Goal: Transaction & Acquisition: Purchase product/service

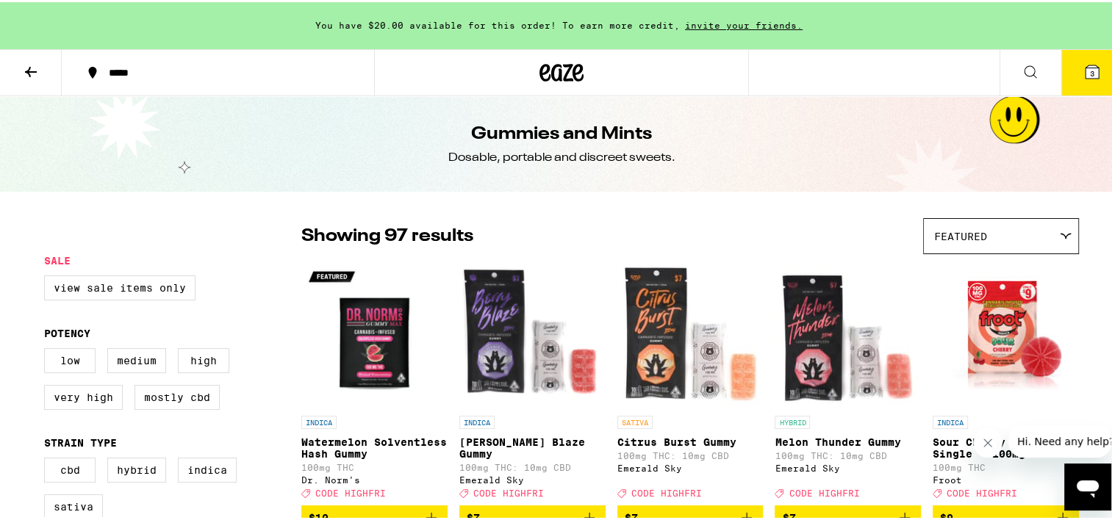
click at [1090, 73] on span "3" at bounding box center [1092, 71] width 4 height 9
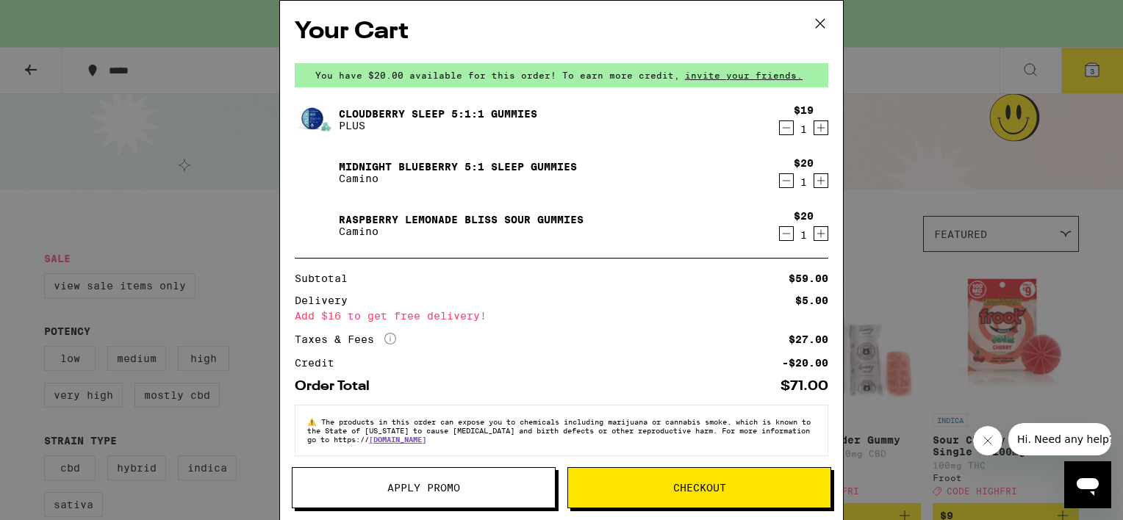
click at [825, 25] on icon at bounding box center [820, 23] width 22 height 22
